Goal: Information Seeking & Learning: Learn about a topic

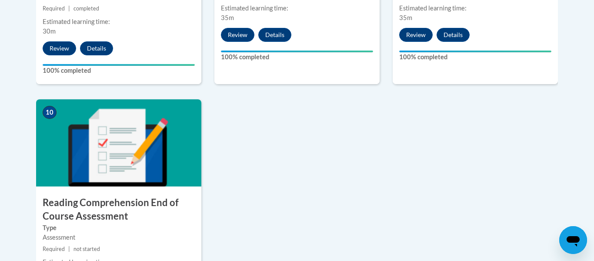
scroll to position [963, 0]
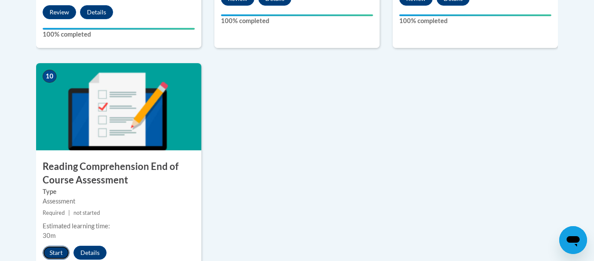
click at [55, 251] on button "Start" at bounding box center [56, 252] width 27 height 14
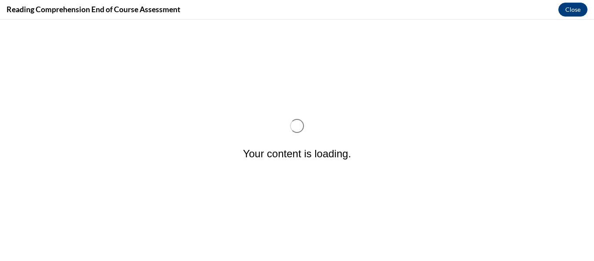
scroll to position [0, 0]
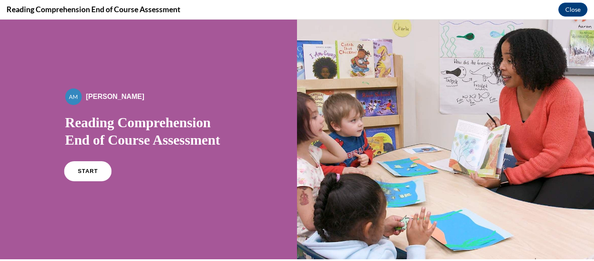
click at [98, 174] on link "START" at bounding box center [87, 171] width 47 height 20
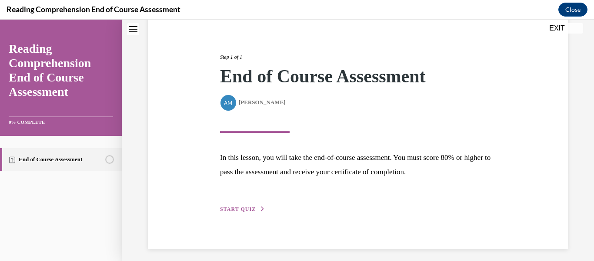
scroll to position [93, 0]
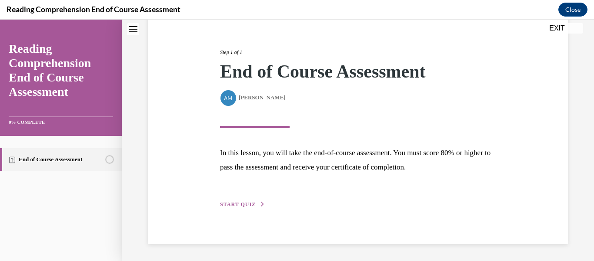
click at [260, 205] on icon "button" at bounding box center [262, 203] width 5 height 5
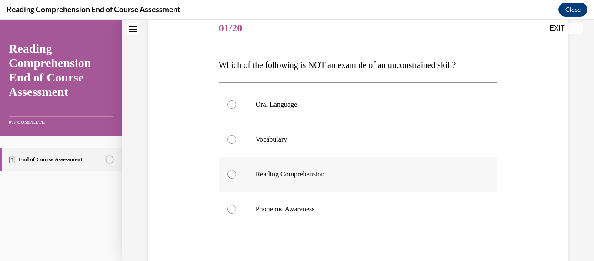
scroll to position [119, 0]
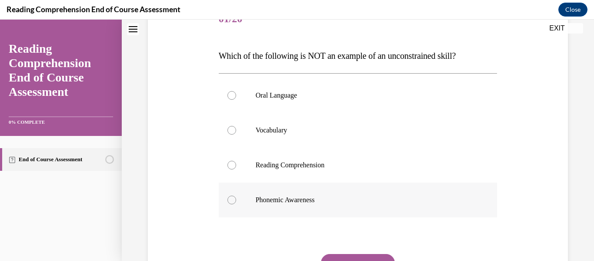
click at [235, 199] on div at bounding box center [232, 199] width 9 height 9
click at [235, 199] on input "Phonemic Awareness" at bounding box center [232, 199] width 9 height 9
radio input "true"
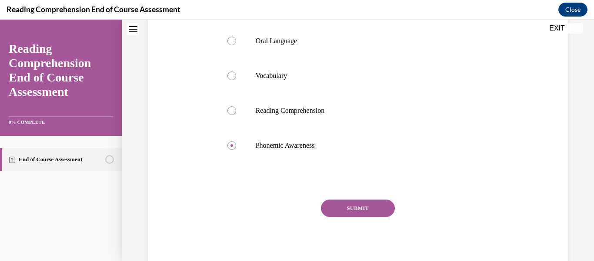
scroll to position [181, 0]
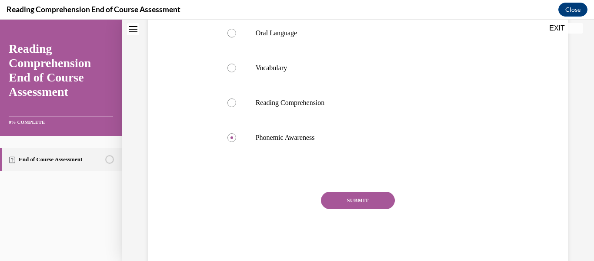
click at [347, 193] on button "SUBMIT" at bounding box center [358, 199] width 74 height 17
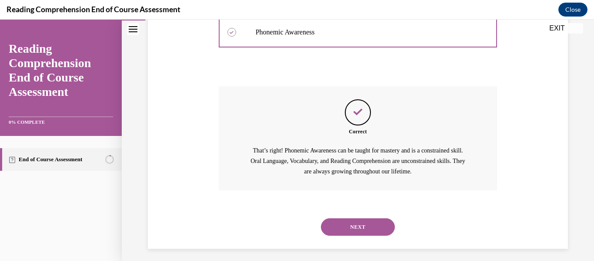
scroll to position [292, 0]
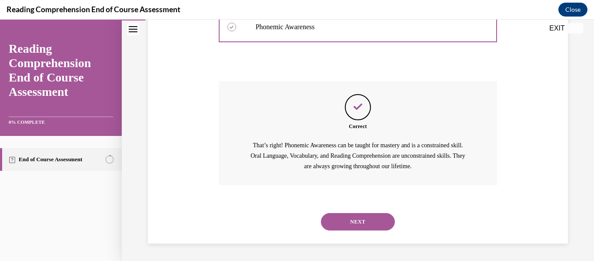
click at [355, 223] on button "NEXT" at bounding box center [358, 221] width 74 height 17
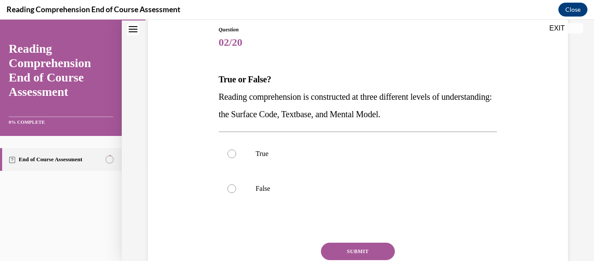
scroll to position [117, 0]
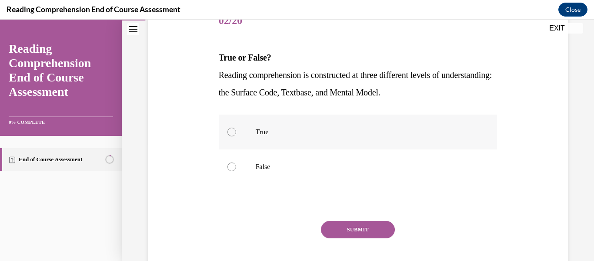
click at [233, 137] on label "True" at bounding box center [358, 131] width 279 height 35
click at [233, 136] on input "True" at bounding box center [232, 131] width 9 height 9
radio input "true"
click at [355, 225] on button "SUBMIT" at bounding box center [358, 229] width 74 height 17
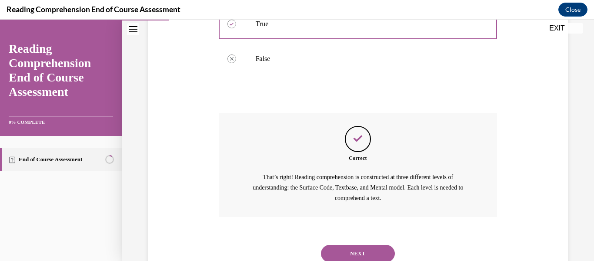
scroll to position [257, 0]
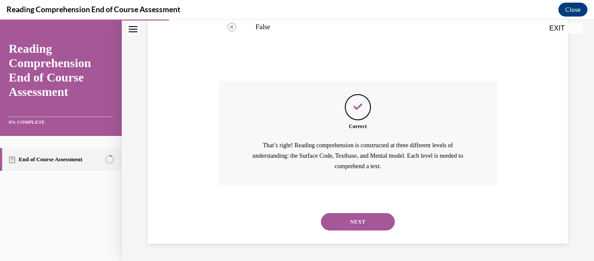
click at [355, 225] on button "NEXT" at bounding box center [358, 221] width 74 height 17
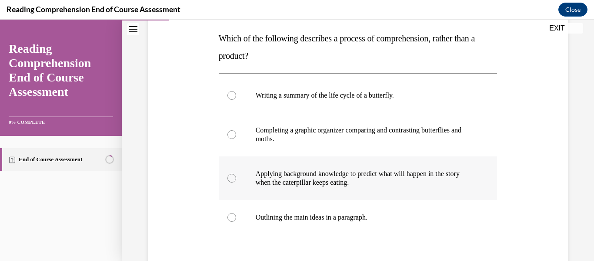
scroll to position [161, 0]
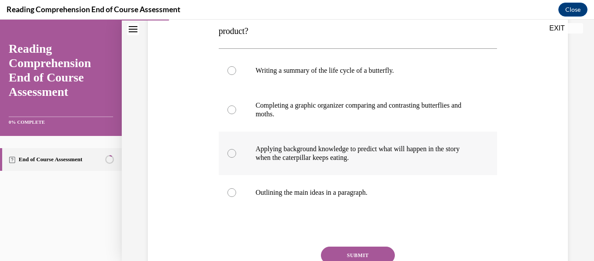
click at [233, 152] on div at bounding box center [232, 153] width 9 height 9
click at [233, 152] on input "Applying background knowledge to predict what will happen in the story when the…" at bounding box center [232, 153] width 9 height 9
radio input "true"
click at [367, 251] on button "SUBMIT" at bounding box center [358, 254] width 74 height 17
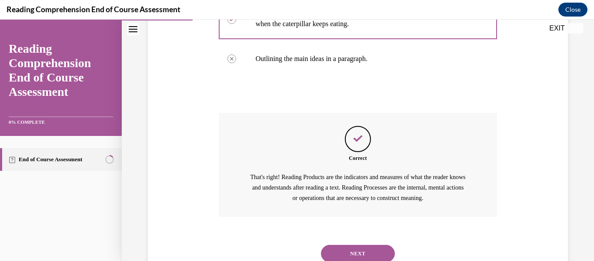
scroll to position [326, 0]
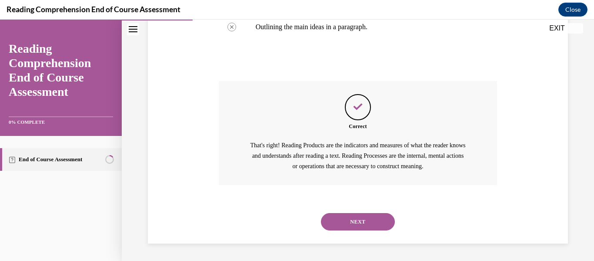
click at [354, 224] on button "NEXT" at bounding box center [358, 221] width 74 height 17
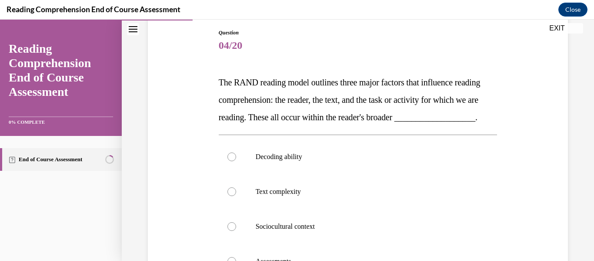
scroll to position [120, 0]
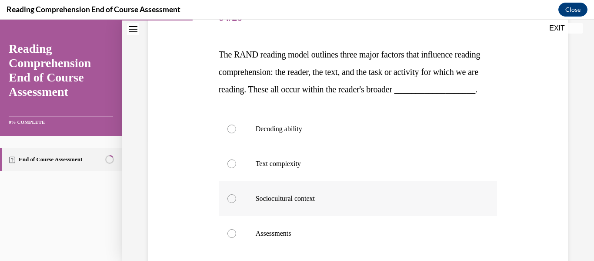
click at [231, 203] on div at bounding box center [232, 198] width 9 height 9
click at [231, 203] on input "Sociocultural context" at bounding box center [232, 198] width 9 height 9
radio input "true"
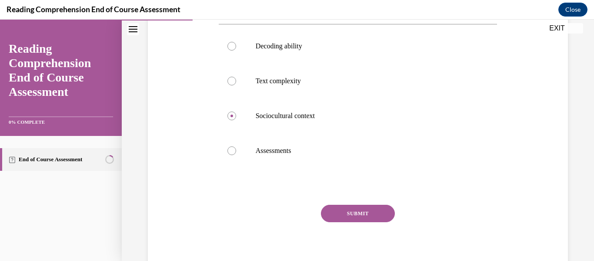
scroll to position [203, 0]
click at [369, 221] on button "SUBMIT" at bounding box center [358, 212] width 74 height 17
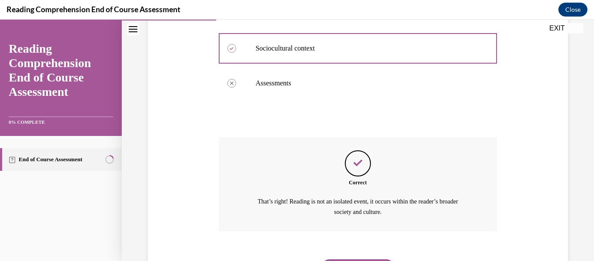
scroll to position [334, 0]
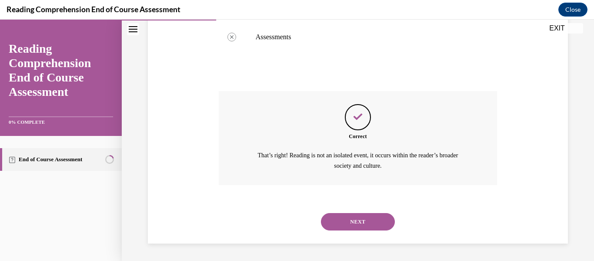
click at [370, 220] on button "NEXT" at bounding box center [358, 221] width 74 height 17
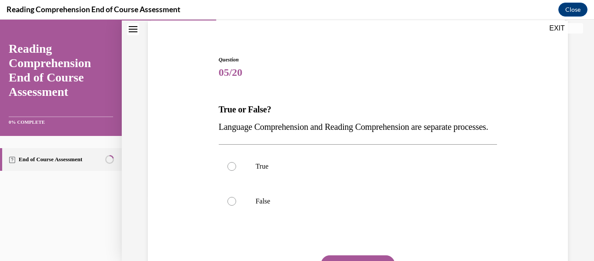
scroll to position [87, 0]
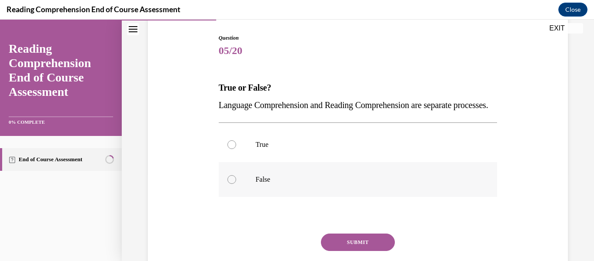
click at [233, 184] on div at bounding box center [232, 179] width 9 height 9
click at [233, 184] on input "False" at bounding box center [232, 179] width 9 height 9
radio input "true"
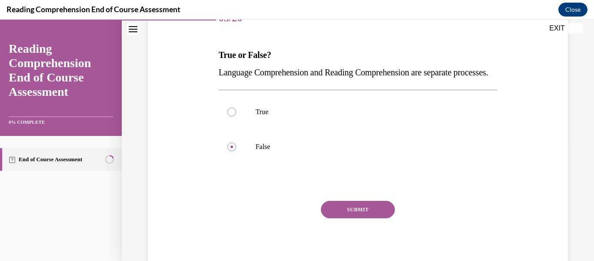
scroll to position [123, 0]
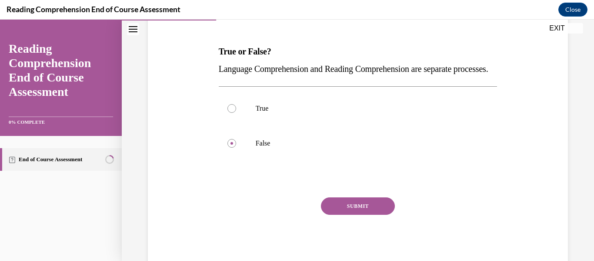
click at [367, 214] on button "SUBMIT" at bounding box center [358, 205] width 74 height 17
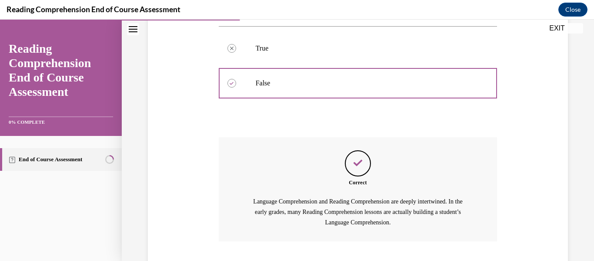
scroll to position [257, 0]
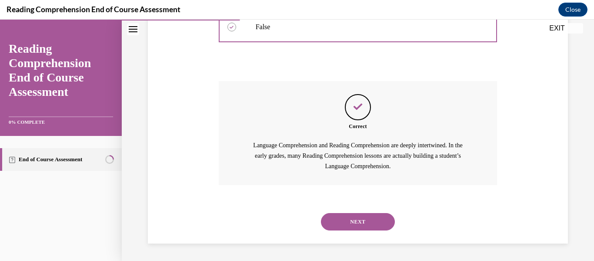
click at [367, 220] on button "NEXT" at bounding box center [358, 221] width 74 height 17
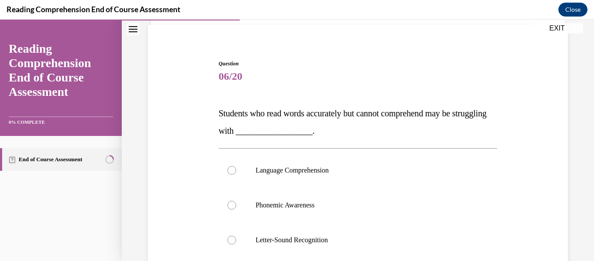
scroll to position [67, 0]
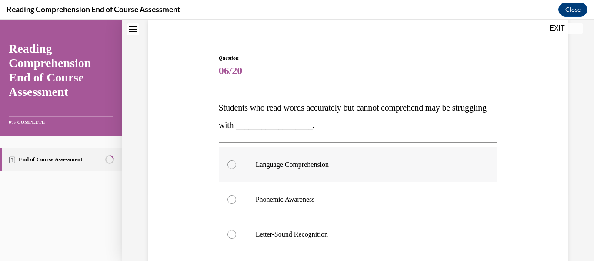
click at [236, 164] on label "Language Comprehension" at bounding box center [358, 164] width 279 height 35
click at [236, 164] on input "Language Comprehension" at bounding box center [232, 164] width 9 height 9
radio input "true"
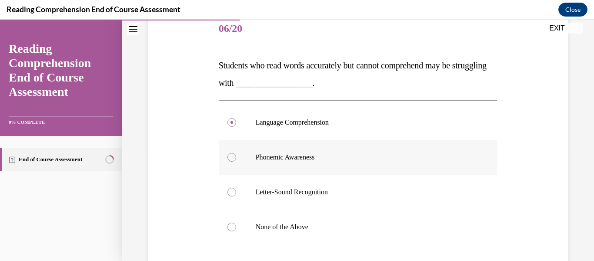
scroll to position [141, 0]
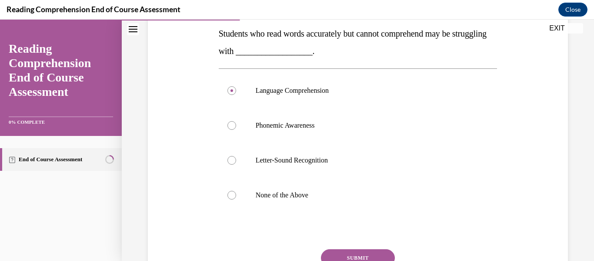
click at [365, 252] on button "SUBMIT" at bounding box center [358, 257] width 74 height 17
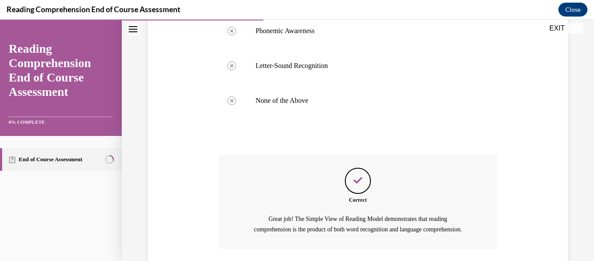
scroll to position [309, 0]
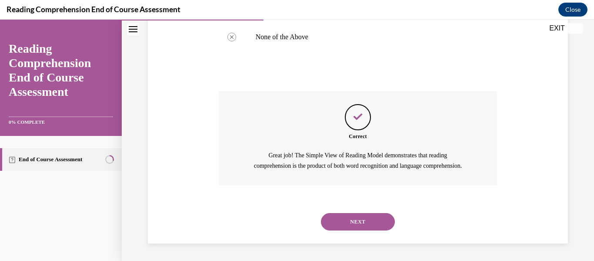
click at [362, 221] on button "NEXT" at bounding box center [358, 221] width 74 height 17
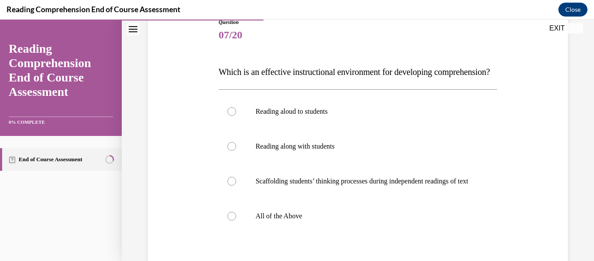
scroll to position [112, 0]
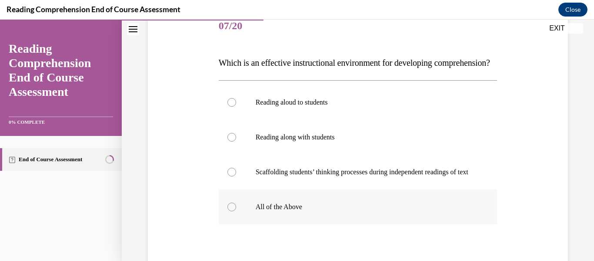
click at [231, 211] on div at bounding box center [232, 206] width 9 height 9
click at [231, 211] on input "All of the Above" at bounding box center [232, 206] width 9 height 9
radio input "true"
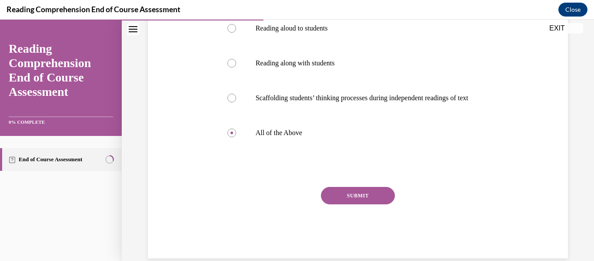
click at [366, 204] on button "SUBMIT" at bounding box center [358, 195] width 74 height 17
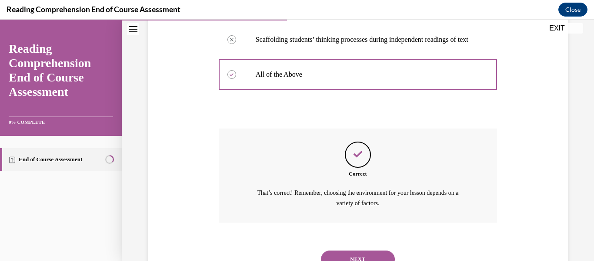
scroll to position [308, 0]
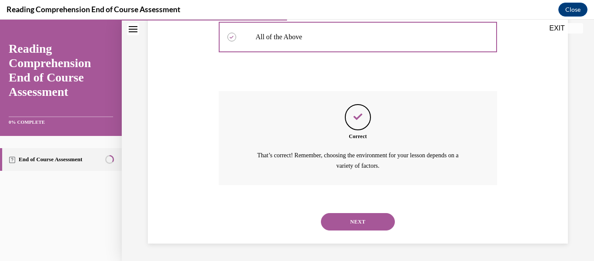
click at [366, 224] on button "NEXT" at bounding box center [358, 221] width 74 height 17
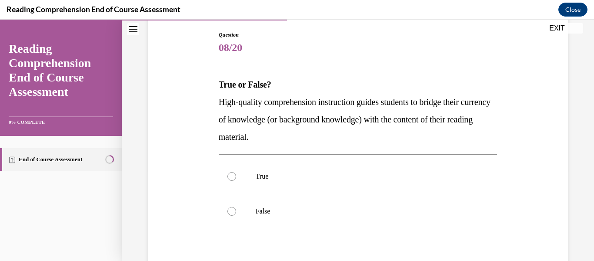
scroll to position [107, 0]
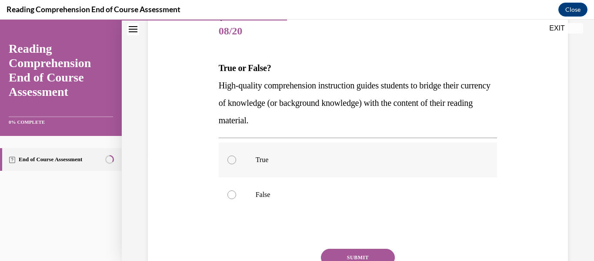
click at [231, 166] on label "True" at bounding box center [358, 159] width 279 height 35
click at [231, 164] on input "True" at bounding box center [232, 159] width 9 height 9
radio input "true"
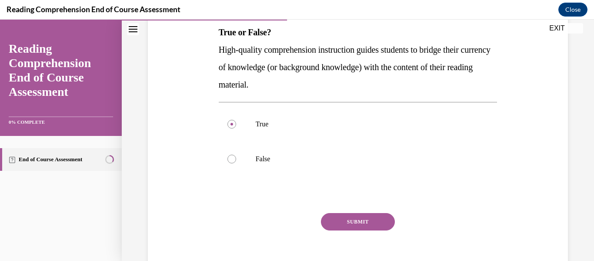
click at [356, 226] on button "SUBMIT" at bounding box center [358, 221] width 74 height 17
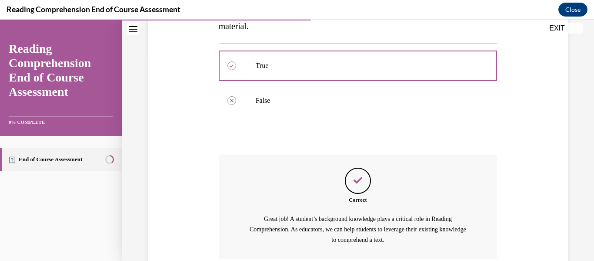
scroll to position [274, 0]
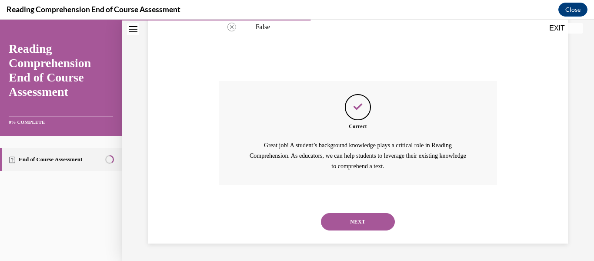
click at [356, 226] on button "NEXT" at bounding box center [358, 221] width 74 height 17
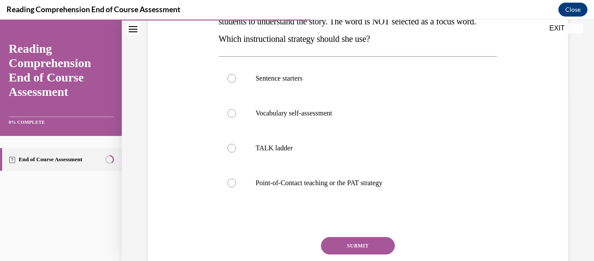
scroll to position [198, 0]
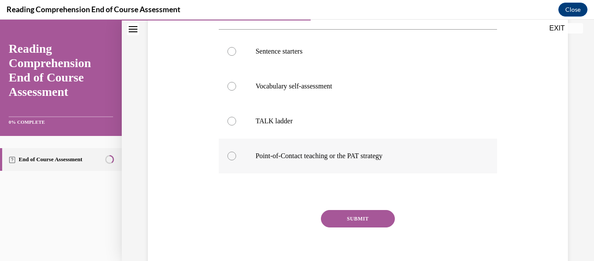
click at [231, 154] on div at bounding box center [232, 155] width 9 height 9
click at [231, 154] on input "Point-of-Contact teaching or the PAT strategy" at bounding box center [232, 155] width 9 height 9
radio input "true"
click at [359, 217] on button "SUBMIT" at bounding box center [358, 218] width 74 height 17
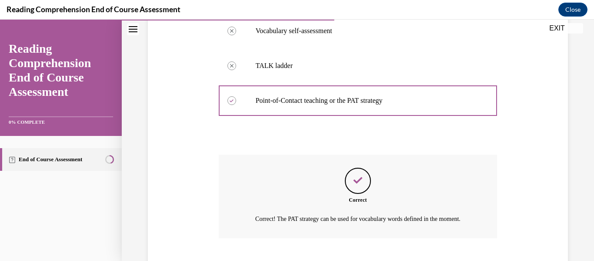
scroll to position [316, 0]
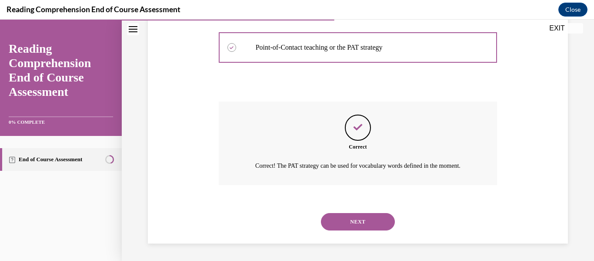
click at [356, 220] on button "NEXT" at bounding box center [358, 221] width 74 height 17
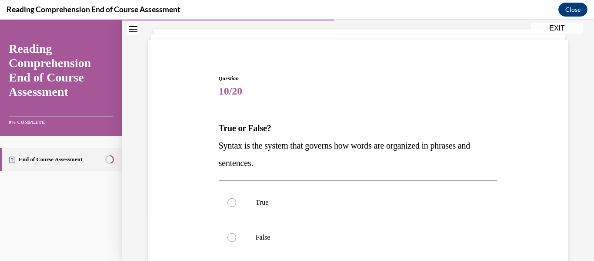
scroll to position [81, 0]
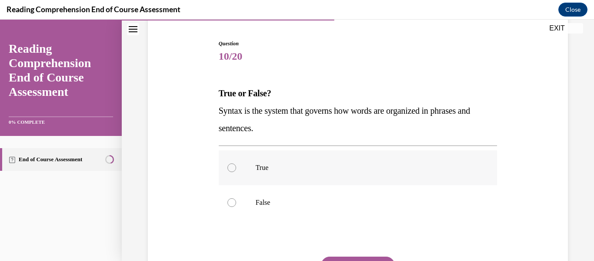
click at [235, 168] on div at bounding box center [232, 167] width 9 height 9
click at [235, 168] on input "True" at bounding box center [232, 167] width 9 height 9
radio input "true"
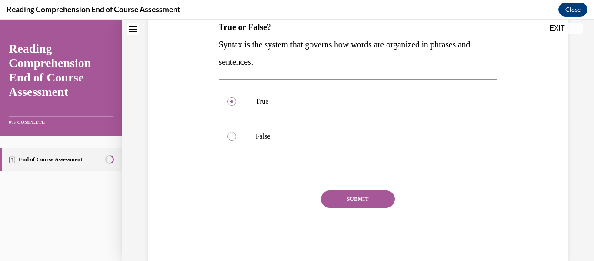
click at [364, 198] on button "SUBMIT" at bounding box center [358, 198] width 74 height 17
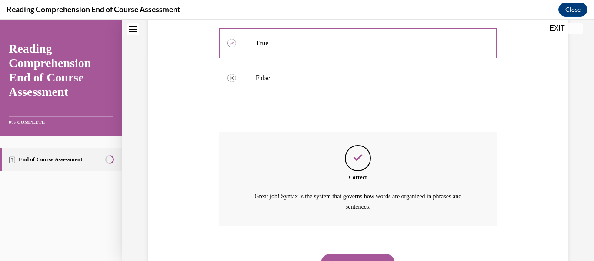
scroll to position [247, 0]
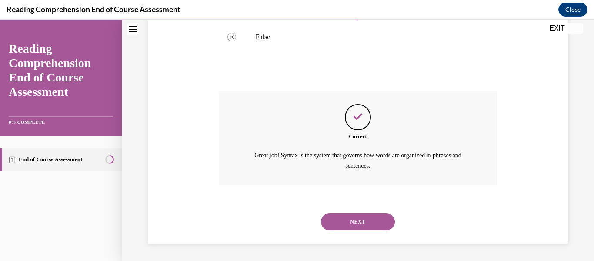
click at [352, 219] on button "NEXT" at bounding box center [358, 221] width 74 height 17
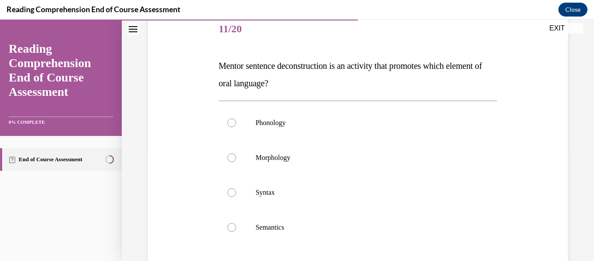
scroll to position [110, 0]
click at [230, 194] on div at bounding box center [232, 191] width 9 height 9
click at [230, 194] on input "Syntax" at bounding box center [232, 191] width 9 height 9
radio input "true"
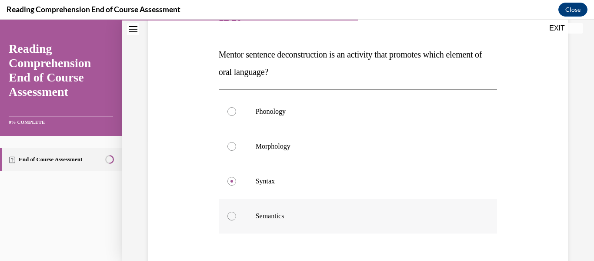
scroll to position [184, 0]
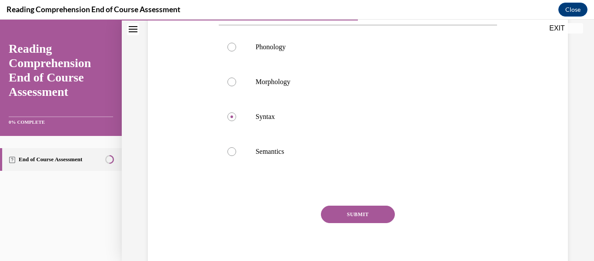
click at [350, 212] on button "SUBMIT" at bounding box center [358, 213] width 74 height 17
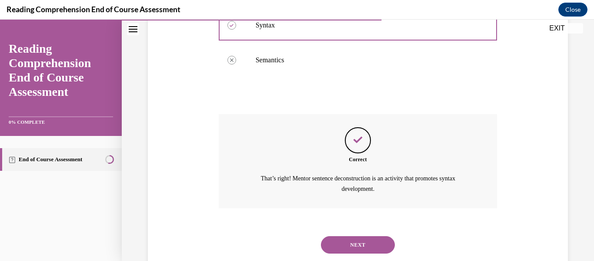
scroll to position [299, 0]
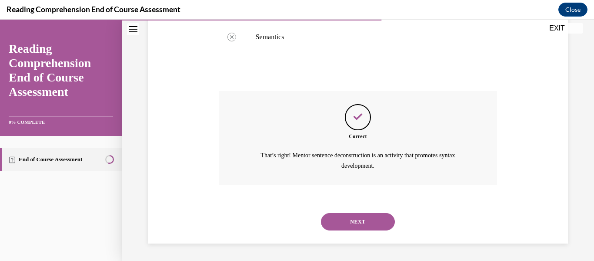
click at [353, 224] on button "NEXT" at bounding box center [358, 221] width 74 height 17
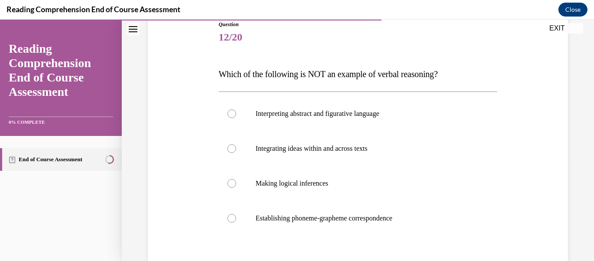
scroll to position [119, 0]
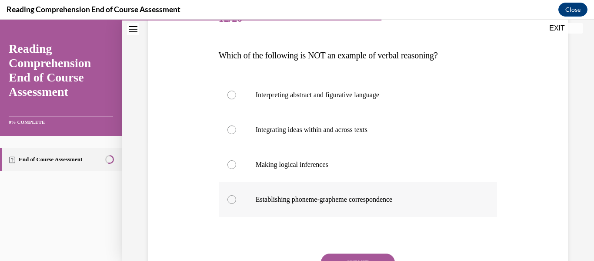
click at [232, 202] on div at bounding box center [232, 199] width 9 height 9
click at [232, 202] on input "Establishing phoneme-grapheme correspondence" at bounding box center [232, 199] width 9 height 9
radio input "true"
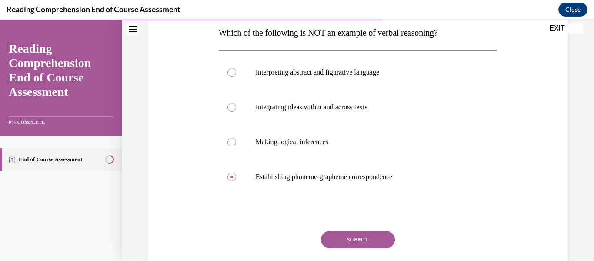
scroll to position [149, 0]
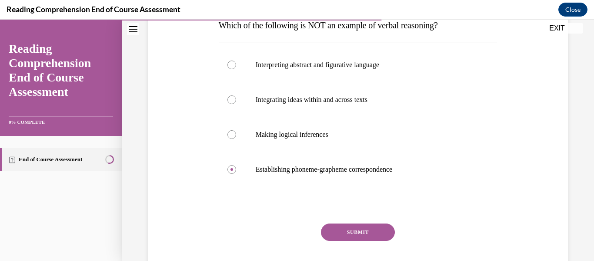
click at [382, 232] on button "SUBMIT" at bounding box center [358, 231] width 74 height 17
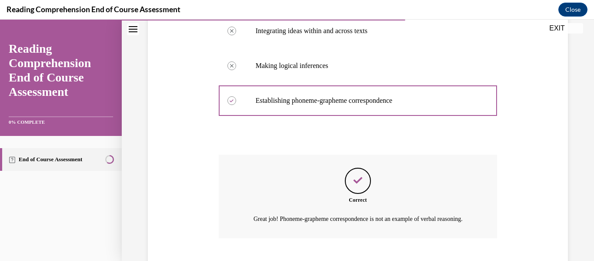
scroll to position [281, 0]
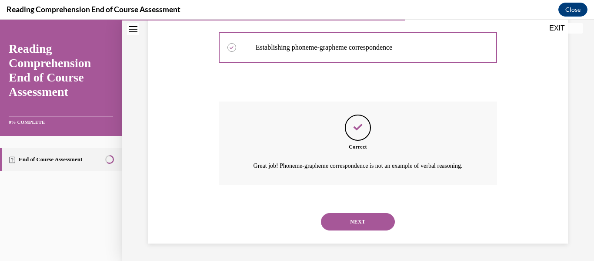
click at [355, 222] on button "NEXT" at bounding box center [358, 221] width 74 height 17
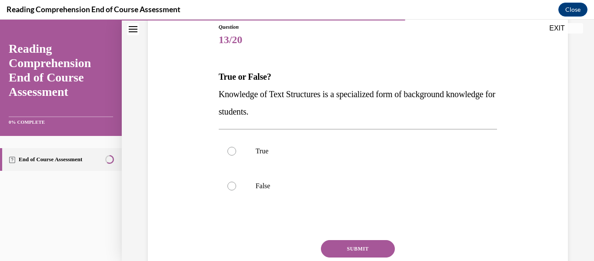
scroll to position [107, 0]
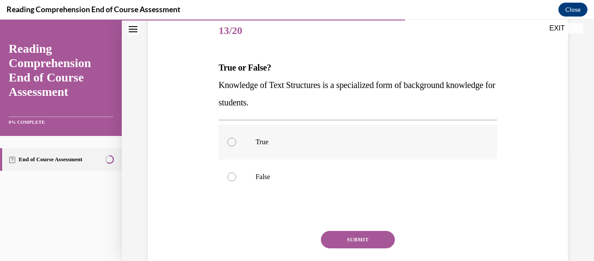
click at [228, 144] on label "True" at bounding box center [358, 141] width 279 height 35
click at [228, 144] on input "True" at bounding box center [232, 141] width 9 height 9
radio input "true"
click at [369, 233] on button "SUBMIT" at bounding box center [358, 239] width 74 height 17
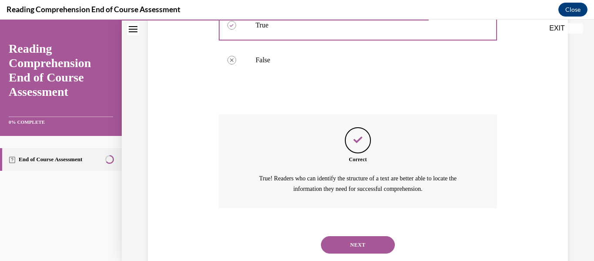
scroll to position [247, 0]
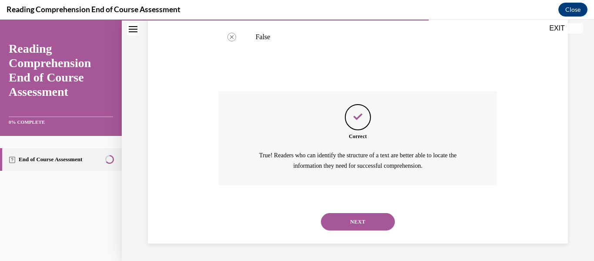
click at [369, 233] on div "NEXT" at bounding box center [358, 221] width 279 height 35
click at [369, 224] on button "NEXT" at bounding box center [358, 221] width 74 height 17
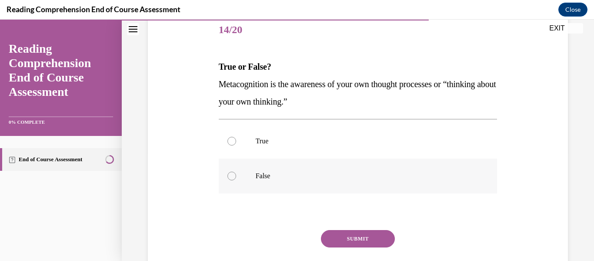
scroll to position [110, 0]
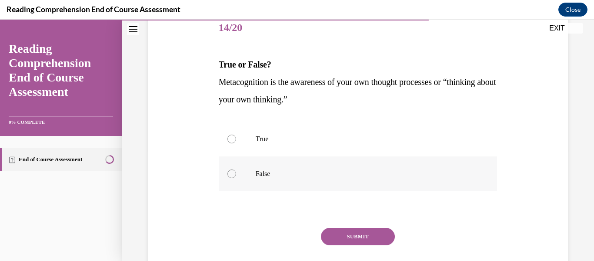
drag, startPoint x: 230, startPoint y: 141, endPoint x: 260, endPoint y: 176, distance: 46.0
click at [231, 142] on div at bounding box center [232, 138] width 9 height 9
click at [231, 142] on input "True" at bounding box center [232, 138] width 9 height 9
radio input "true"
click at [368, 238] on button "SUBMIT" at bounding box center [358, 236] width 74 height 17
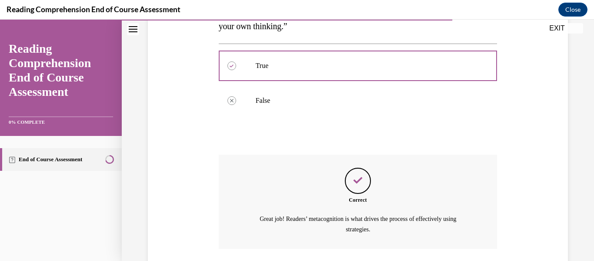
scroll to position [247, 0]
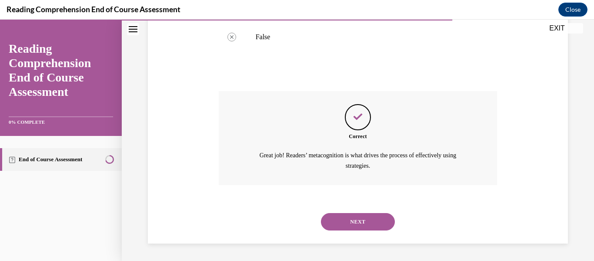
click at [355, 225] on button "NEXT" at bounding box center [358, 221] width 74 height 17
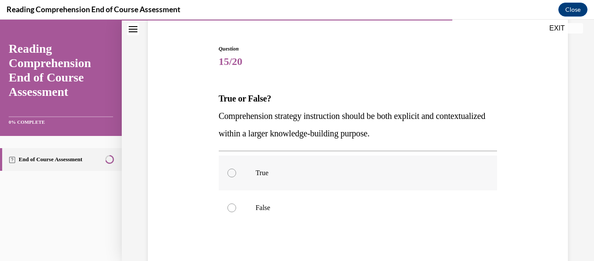
scroll to position [86, 0]
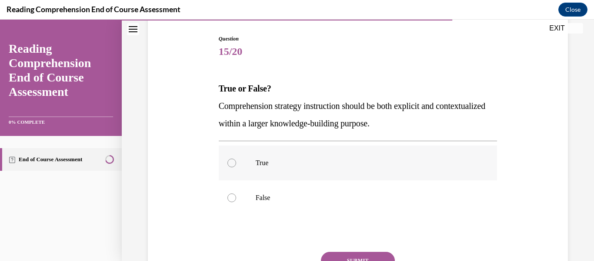
click at [232, 161] on div at bounding box center [232, 162] width 9 height 9
click at [232, 161] on input "True" at bounding box center [232, 162] width 9 height 9
radio input "true"
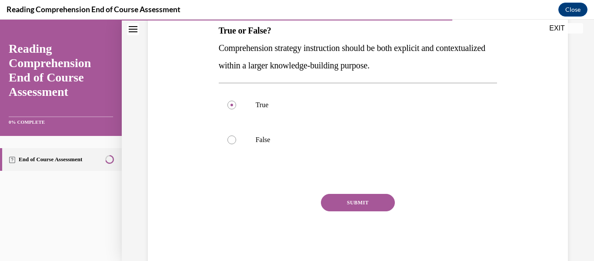
click at [362, 204] on button "SUBMIT" at bounding box center [358, 202] width 74 height 17
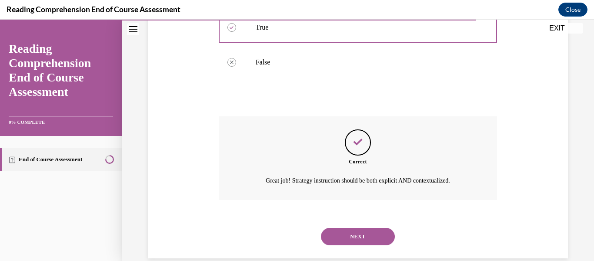
scroll to position [236, 0]
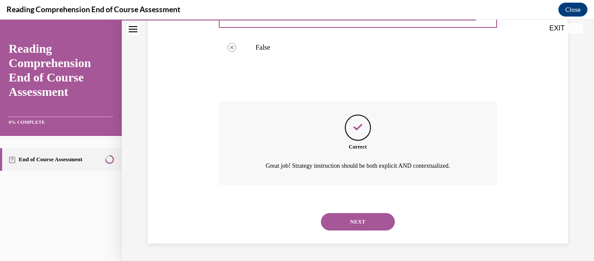
click at [361, 220] on button "NEXT" at bounding box center [358, 221] width 74 height 17
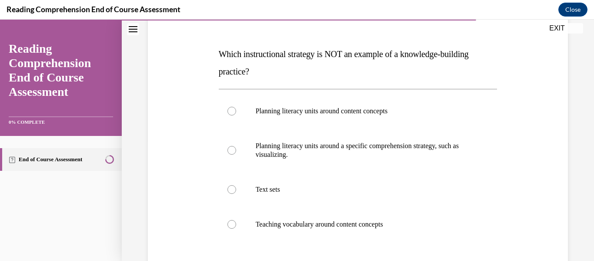
scroll to position [127, 0]
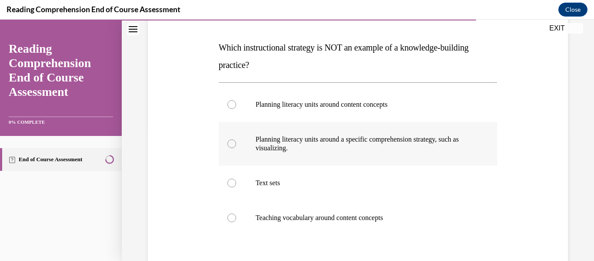
click at [228, 143] on div at bounding box center [232, 143] width 9 height 9
click at [228, 143] on input "Planning literacy units around a specific comprehension strategy, such as visua…" at bounding box center [232, 143] width 9 height 9
radio input "true"
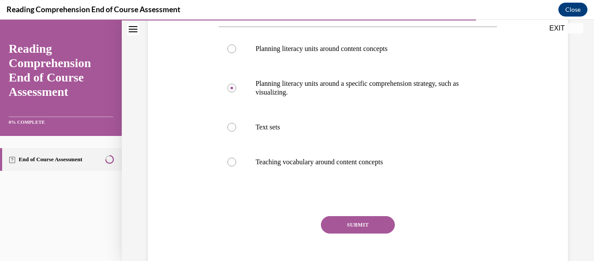
scroll to position [198, 0]
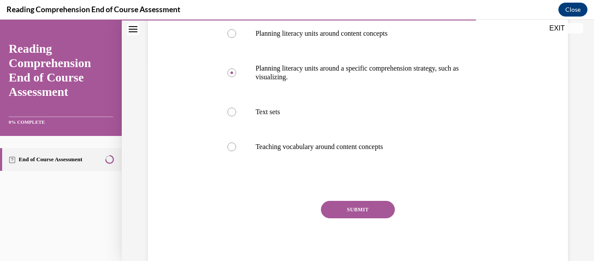
click at [345, 209] on button "SUBMIT" at bounding box center [358, 209] width 74 height 17
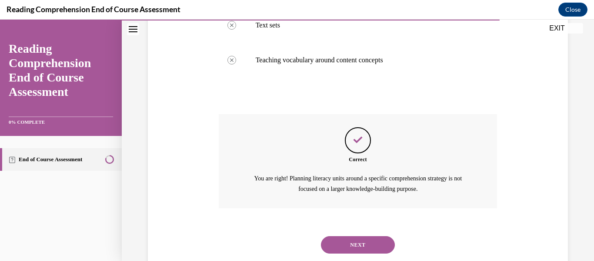
scroll to position [308, 0]
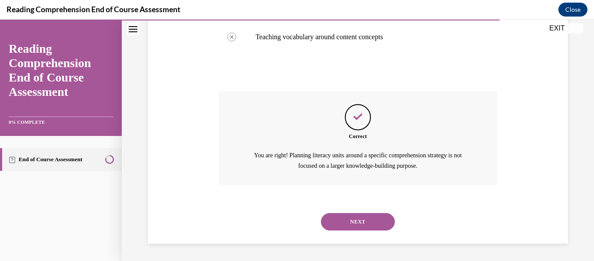
click at [346, 216] on button "NEXT" at bounding box center [358, 221] width 74 height 17
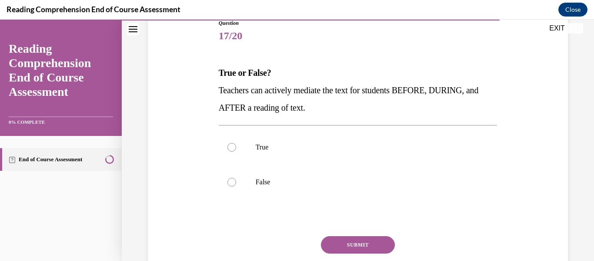
scroll to position [107, 0]
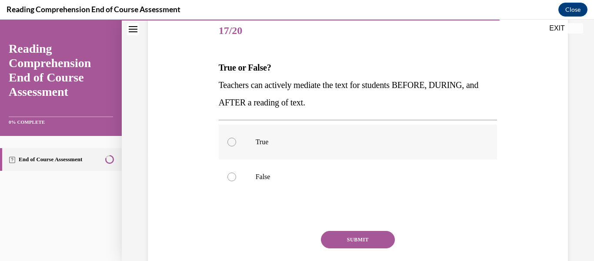
click at [234, 145] on div at bounding box center [232, 141] width 9 height 9
click at [234, 145] on input "True" at bounding box center [232, 141] width 9 height 9
radio input "true"
click at [349, 227] on div "Question 17/20 True or False? Teachers can actively mediate the text for studen…" at bounding box center [358, 158] width 279 height 288
click at [349, 237] on button "SUBMIT" at bounding box center [358, 239] width 74 height 17
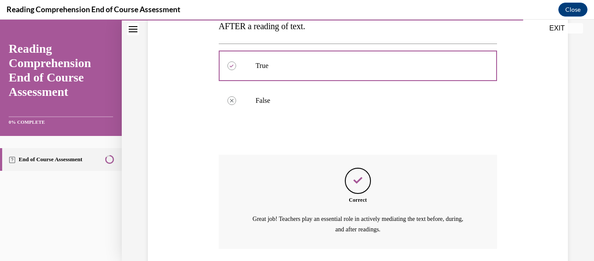
scroll to position [247, 0]
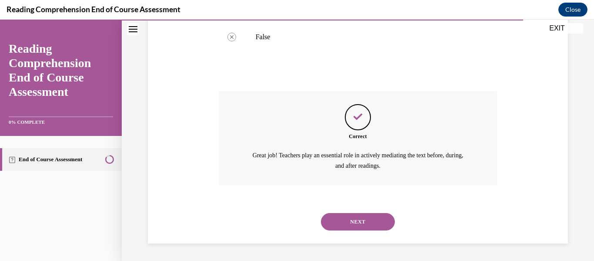
click at [350, 224] on button "NEXT" at bounding box center [358, 221] width 74 height 17
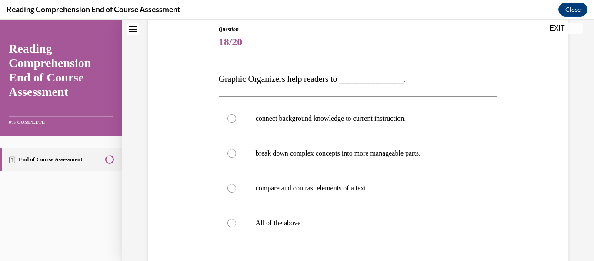
scroll to position [96, 0]
click at [233, 225] on div at bounding box center [232, 222] width 9 height 9
click at [233, 225] on input "All of the above" at bounding box center [232, 222] width 9 height 9
radio input "true"
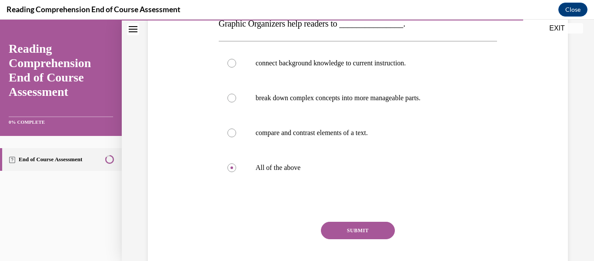
click at [353, 236] on button "SUBMIT" at bounding box center [358, 229] width 74 height 17
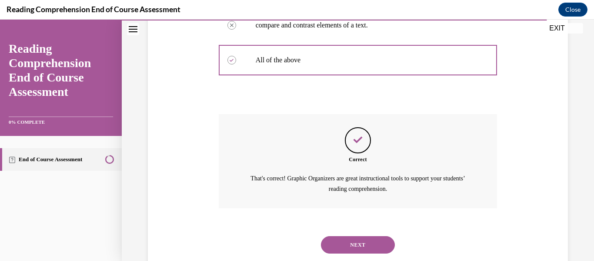
scroll to position [281, 0]
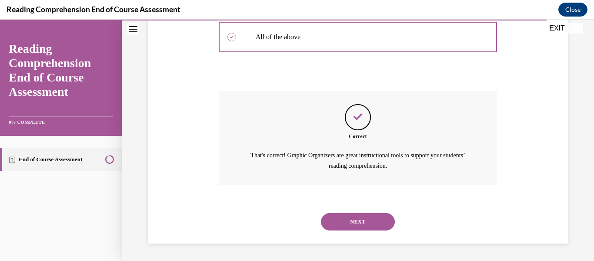
click at [352, 223] on button "NEXT" at bounding box center [358, 221] width 74 height 17
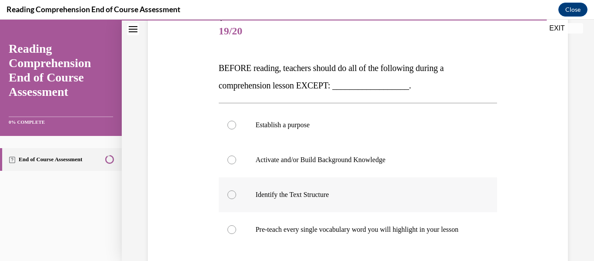
scroll to position [111, 0]
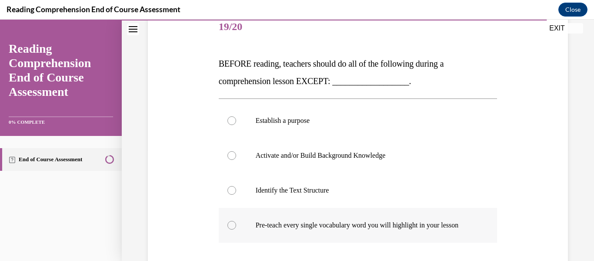
click at [228, 225] on div at bounding box center [232, 225] width 9 height 9
click at [228, 225] on input "Pre-teach every single vocabulary word you will highlight in your lesson" at bounding box center [232, 225] width 9 height 9
radio input "true"
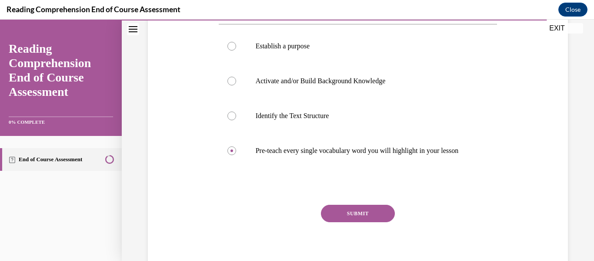
scroll to position [194, 0]
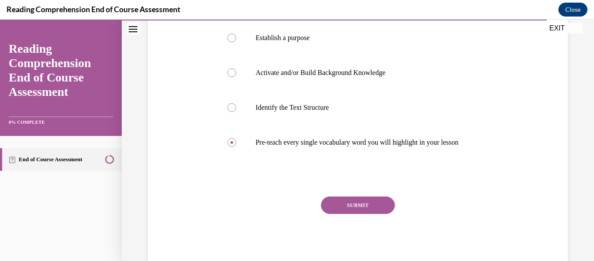
click at [343, 210] on button "SUBMIT" at bounding box center [358, 204] width 74 height 17
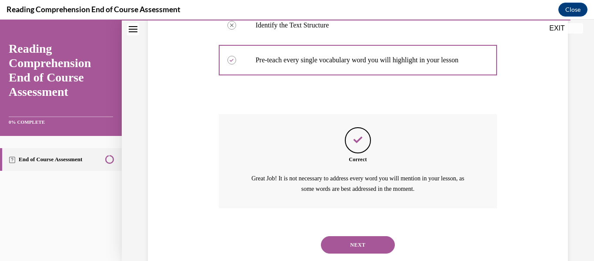
scroll to position [299, 0]
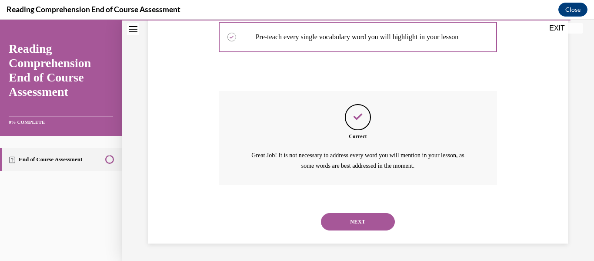
click at [346, 220] on button "NEXT" at bounding box center [358, 221] width 74 height 17
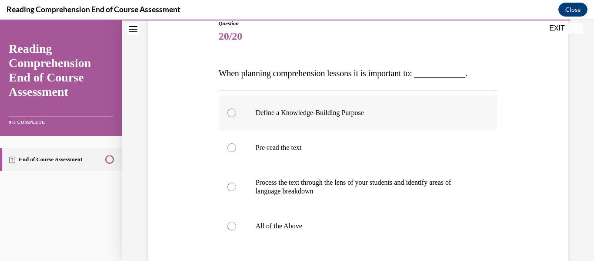
scroll to position [107, 0]
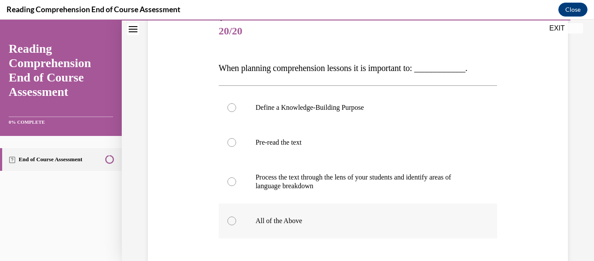
click at [229, 219] on div at bounding box center [232, 220] width 9 height 9
click at [229, 219] on input "All of the Above" at bounding box center [232, 220] width 9 height 9
radio input "true"
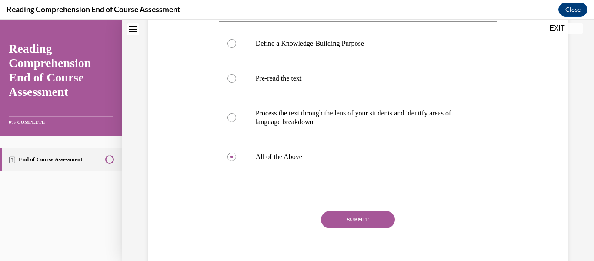
scroll to position [174, 0]
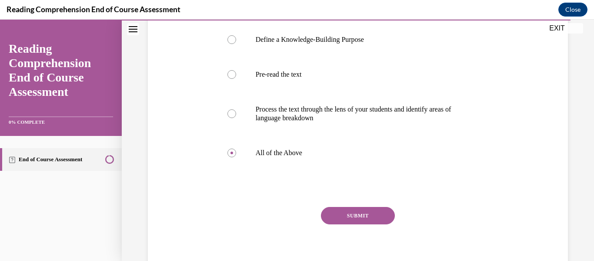
click at [366, 218] on button "SUBMIT" at bounding box center [358, 215] width 74 height 17
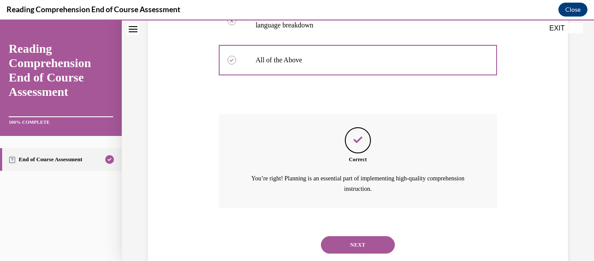
scroll to position [290, 0]
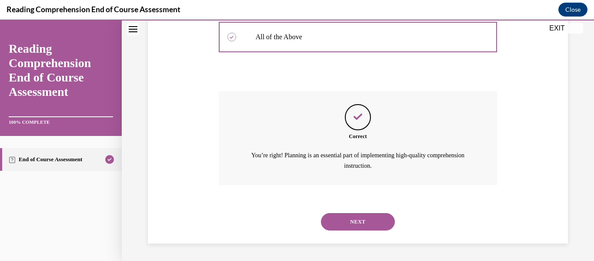
click at [349, 223] on button "NEXT" at bounding box center [358, 221] width 74 height 17
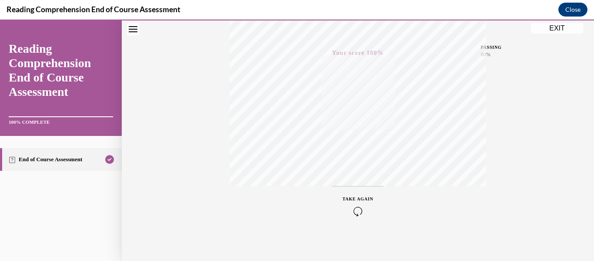
scroll to position [201, 0]
click at [560, 28] on button "EXIT" at bounding box center [557, 28] width 52 height 10
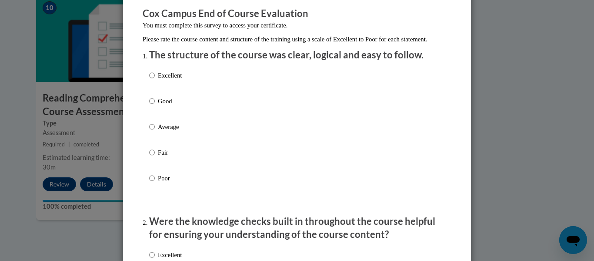
scroll to position [104, 0]
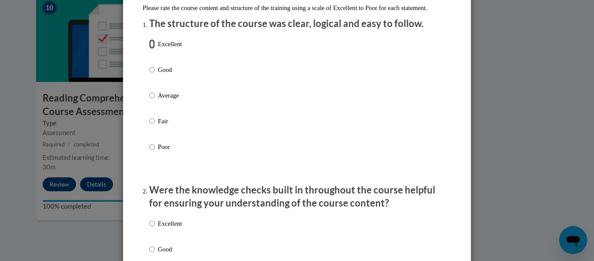
click at [151, 49] on input "Excellent" at bounding box center [152, 44] width 6 height 10
radio input "true"
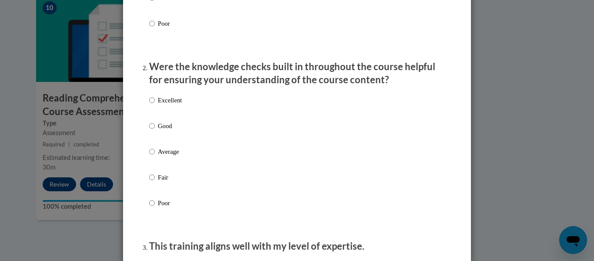
scroll to position [254, 0]
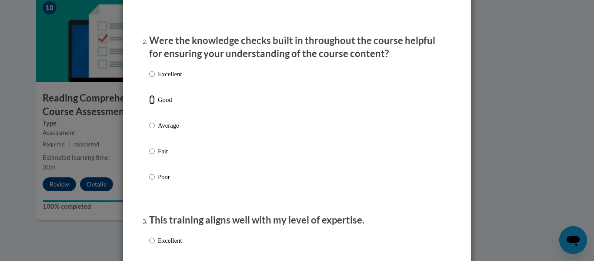
click at [154, 104] on input "Good" at bounding box center [152, 100] width 6 height 10
radio input "true"
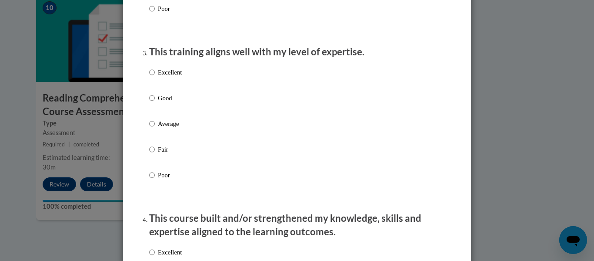
scroll to position [424, 0]
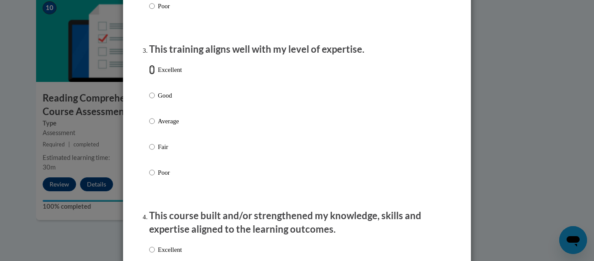
click at [154, 74] on input "Excellent" at bounding box center [152, 70] width 6 height 10
radio input "true"
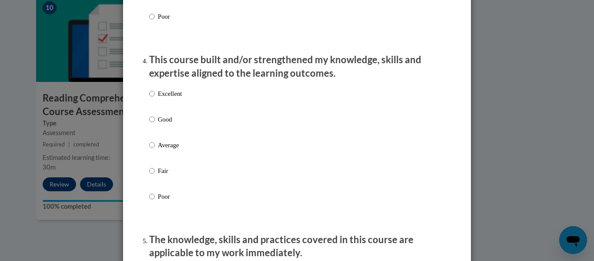
scroll to position [600, 0]
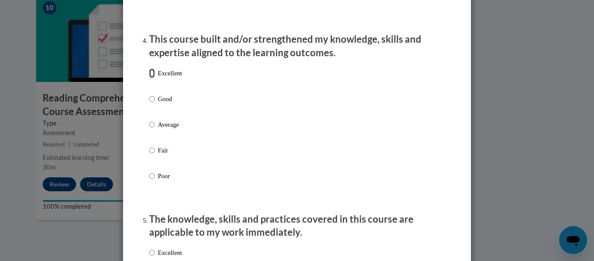
click at [153, 78] on input "Excellent" at bounding box center [152, 73] width 6 height 10
radio input "true"
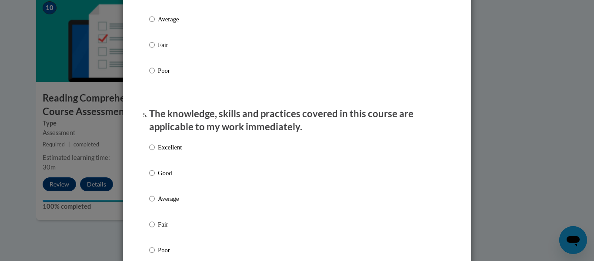
scroll to position [708, 0]
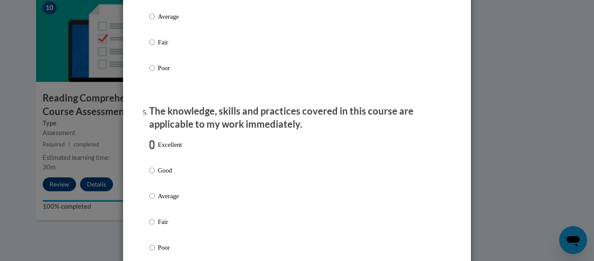
click at [151, 149] on input "Excellent" at bounding box center [152, 145] width 6 height 10
radio input "true"
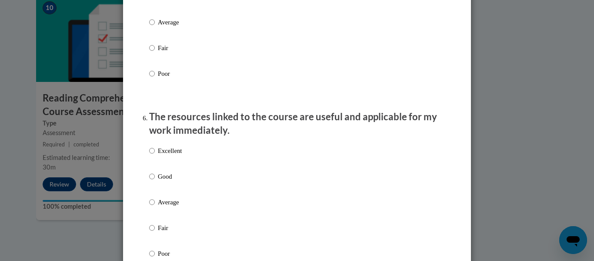
scroll to position [905, 0]
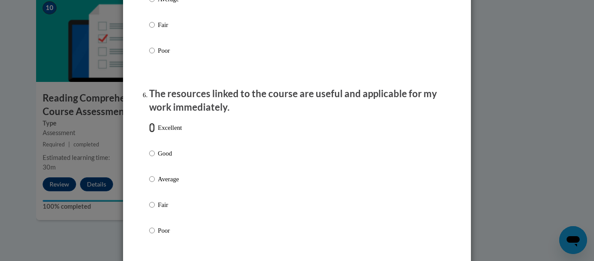
click at [152, 132] on input "Excellent" at bounding box center [152, 128] width 6 height 10
radio input "true"
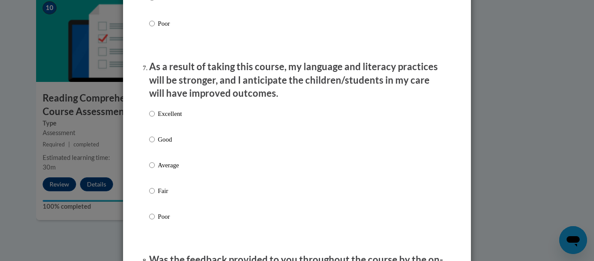
scroll to position [1114, 0]
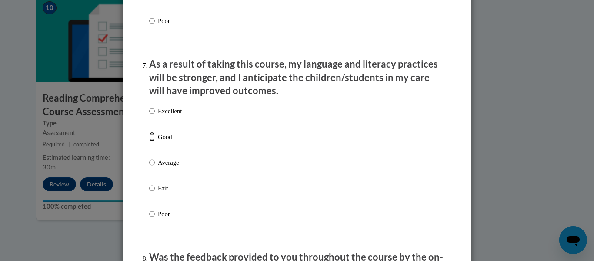
click at [152, 141] on input "Good" at bounding box center [152, 137] width 6 height 10
radio input "true"
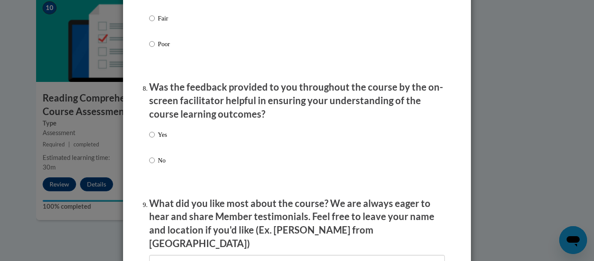
scroll to position [1290, 0]
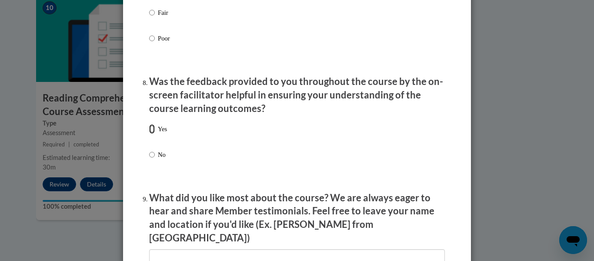
click at [151, 134] on input "Yes" at bounding box center [152, 129] width 6 height 10
radio input "true"
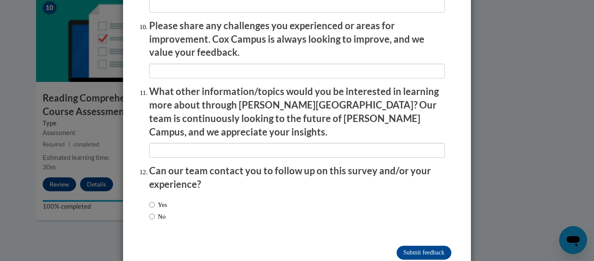
scroll to position [1547, 0]
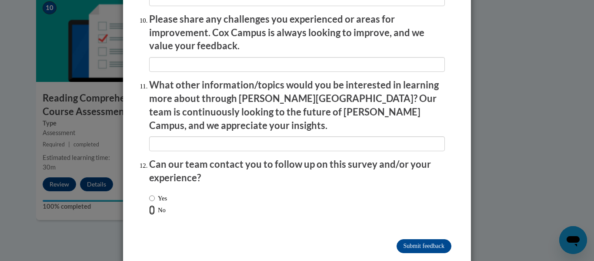
click at [150, 205] on input "No" at bounding box center [152, 210] width 6 height 10
radio input "true"
click at [422, 239] on input "Submit feedback" at bounding box center [424, 246] width 55 height 14
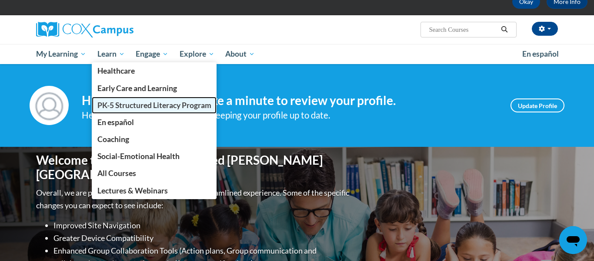
click at [118, 111] on link "PK-5 Structured Literacy Program" at bounding box center [154, 105] width 125 height 17
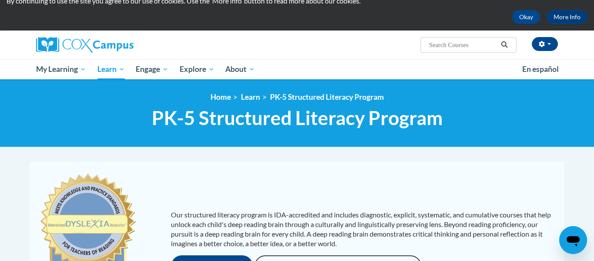
scroll to position [34, 0]
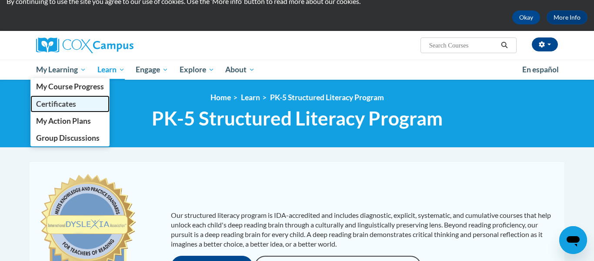
click at [64, 104] on span "Certificates" at bounding box center [56, 103] width 40 height 9
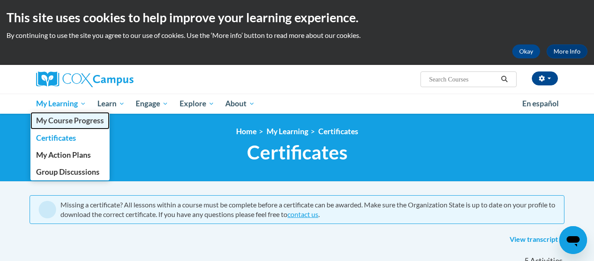
click at [62, 121] on span "My Course Progress" at bounding box center [70, 120] width 68 height 9
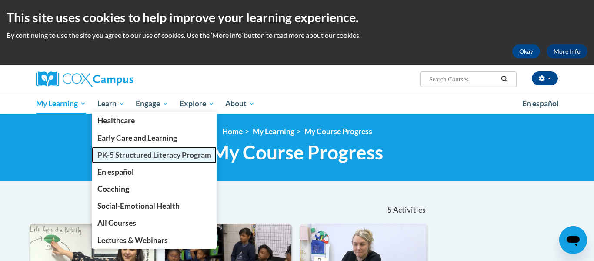
click at [132, 156] on span "PK-5 Structured Literacy Program" at bounding box center [154, 154] width 114 height 9
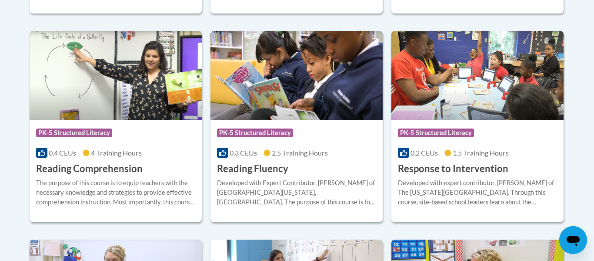
scroll to position [796, 0]
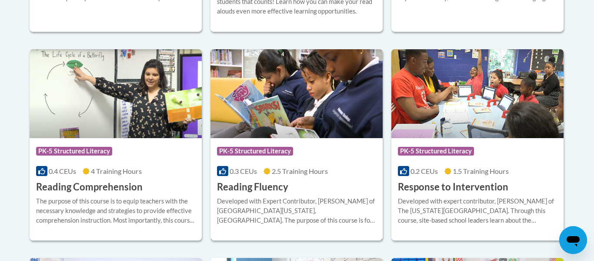
click at [266, 128] on img at bounding box center [297, 93] width 172 height 89
